Goal: Task Accomplishment & Management: Manage account settings

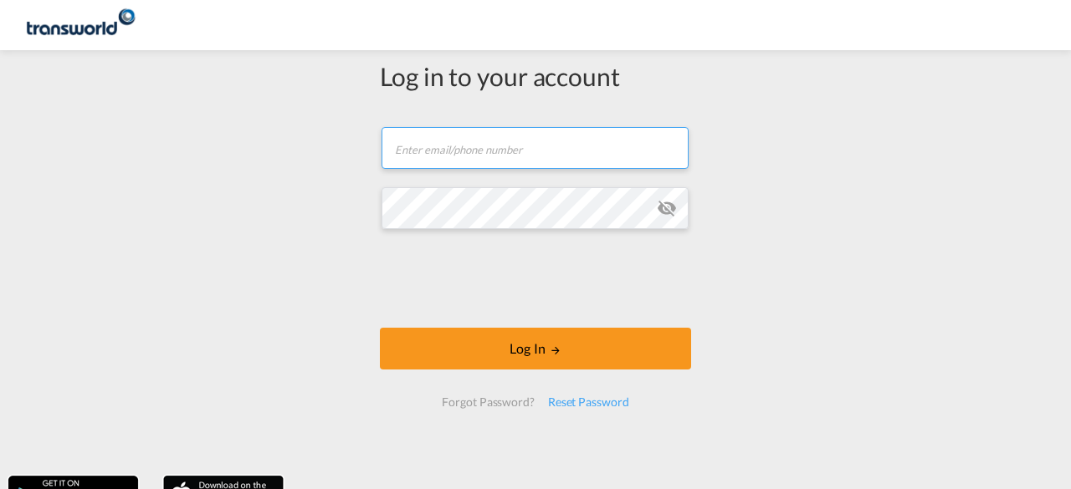
click at [520, 143] on input "text" at bounding box center [534, 148] width 307 height 42
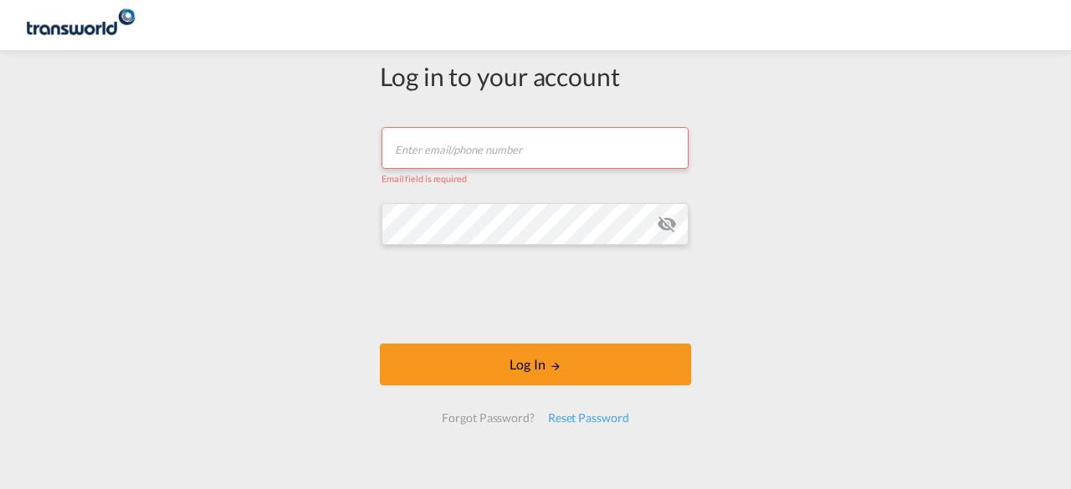
type input "[EMAIL_ADDRESS][DOMAIN_NAME]"
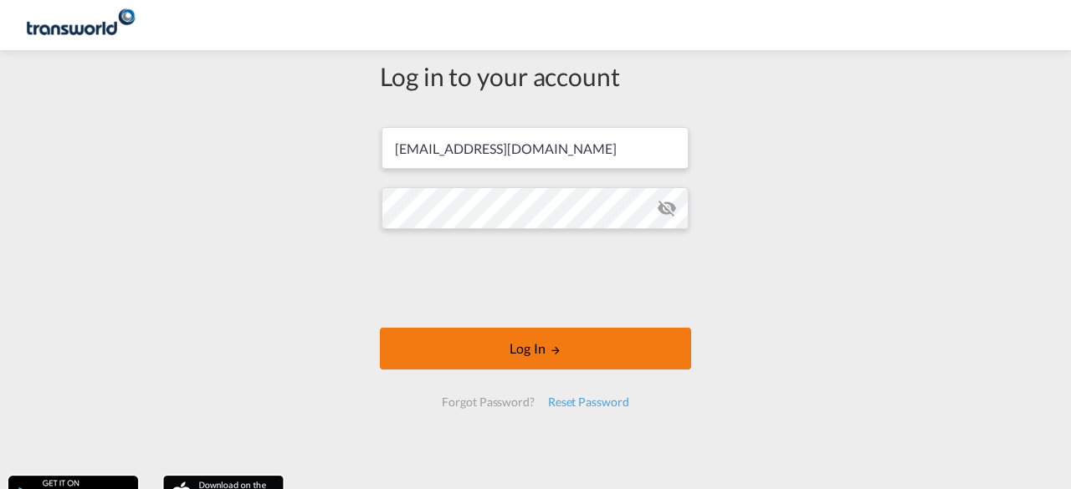
click at [512, 351] on button "Log In" at bounding box center [535, 349] width 311 height 42
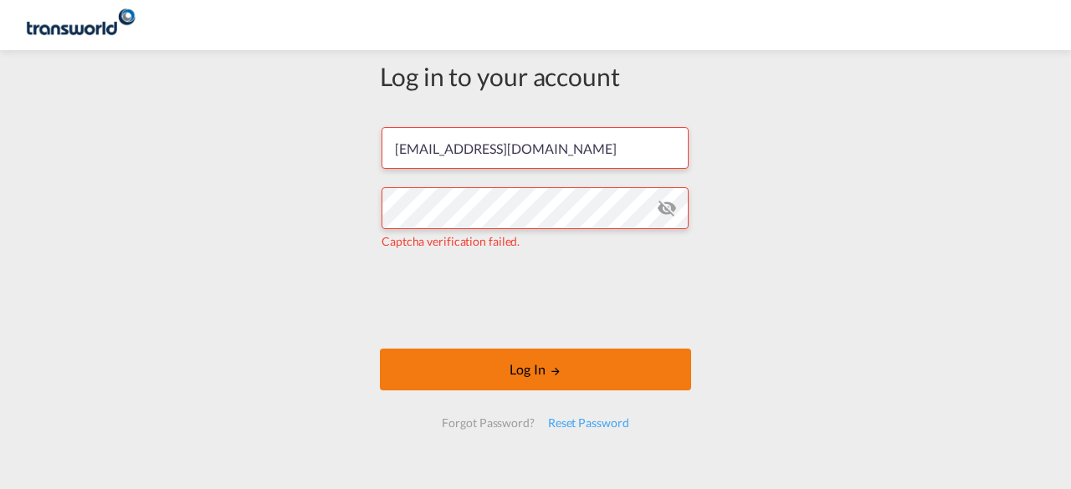
click at [550, 371] on md-icon "LOGIN" at bounding box center [556, 372] width 12 height 12
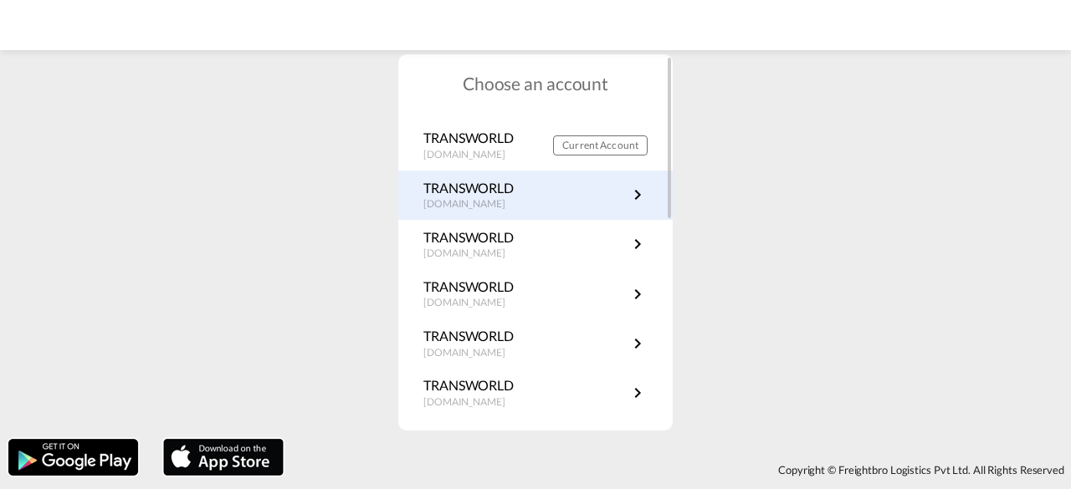
click at [632, 193] on md-icon "icon-chevron-right" at bounding box center [637, 195] width 20 height 20
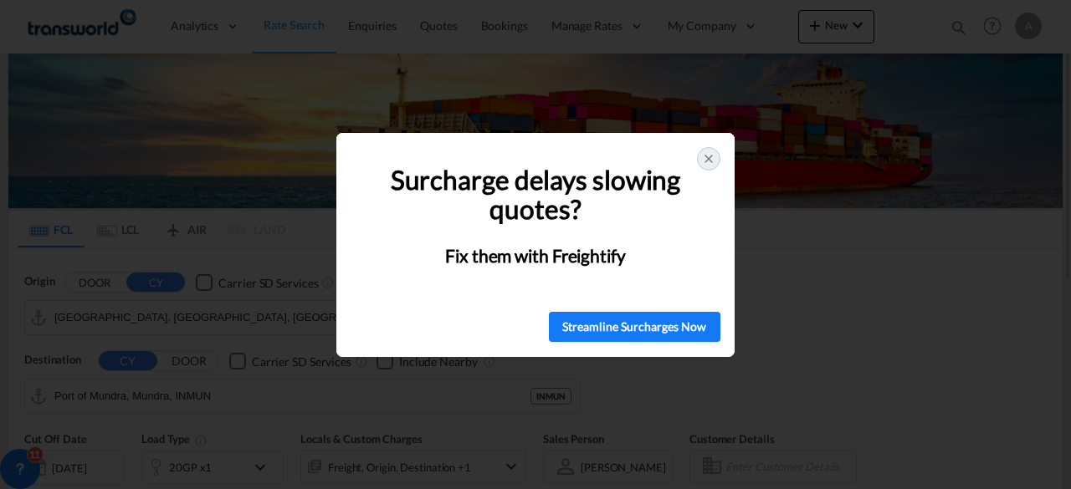
click at [710, 158] on icon at bounding box center [708, 158] width 13 height 13
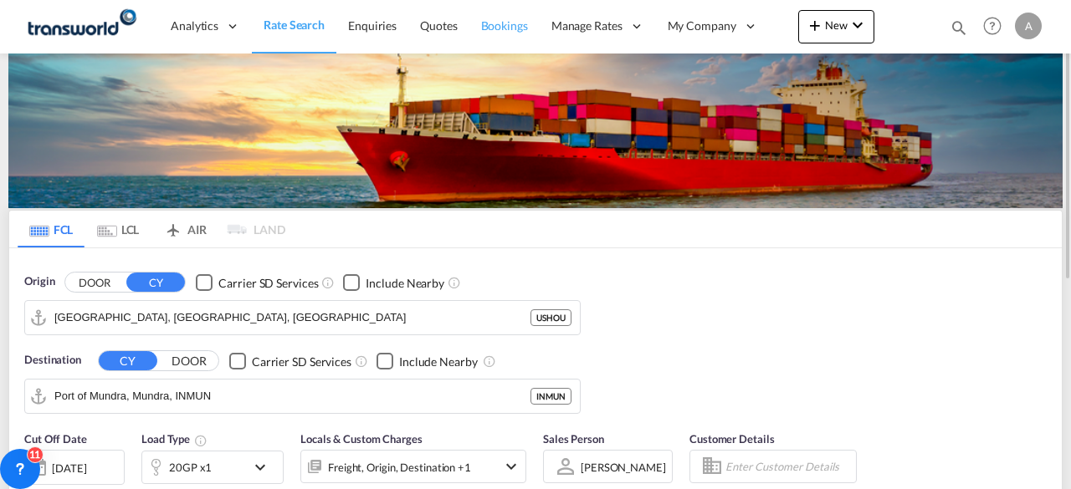
click at [503, 27] on span "Bookings" at bounding box center [504, 25] width 47 height 14
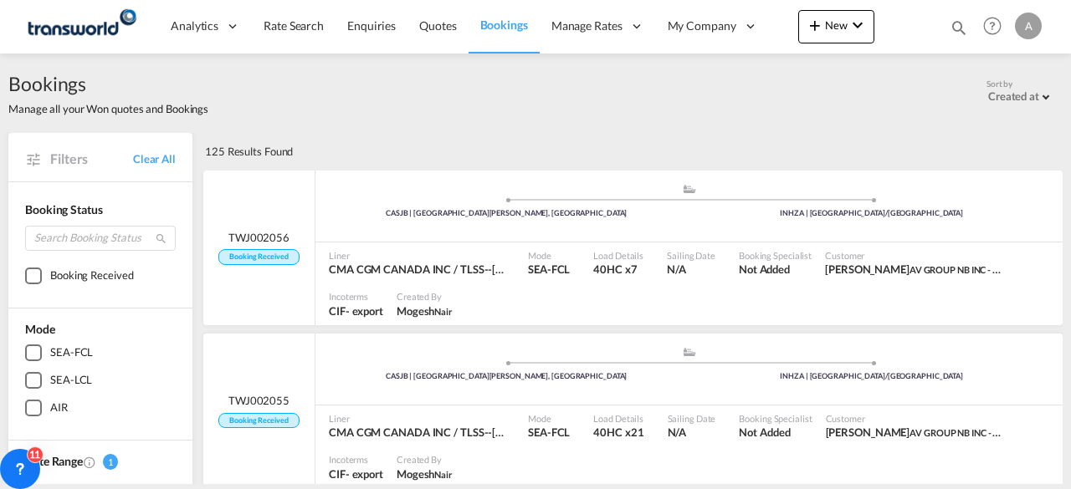
scroll to position [1496, 0]
